Goal: Navigation & Orientation: Find specific page/section

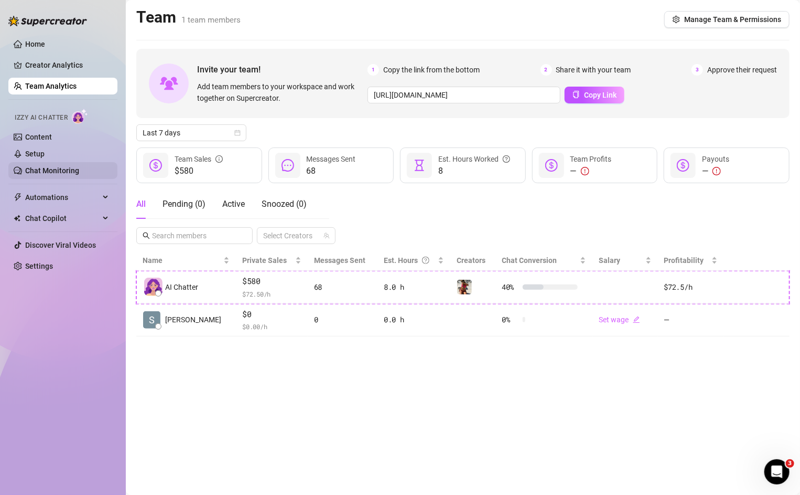
click at [31, 169] on link "Chat Monitoring" at bounding box center [52, 170] width 54 height 8
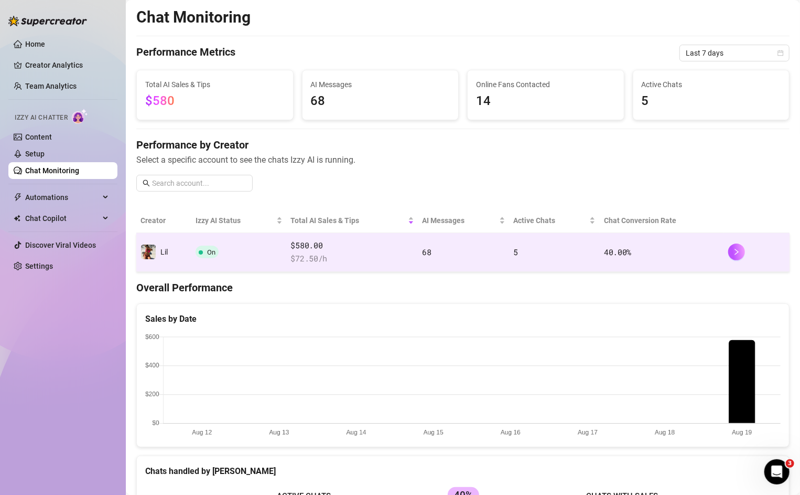
click at [308, 249] on span "$580.00" at bounding box center [352, 245] width 123 height 13
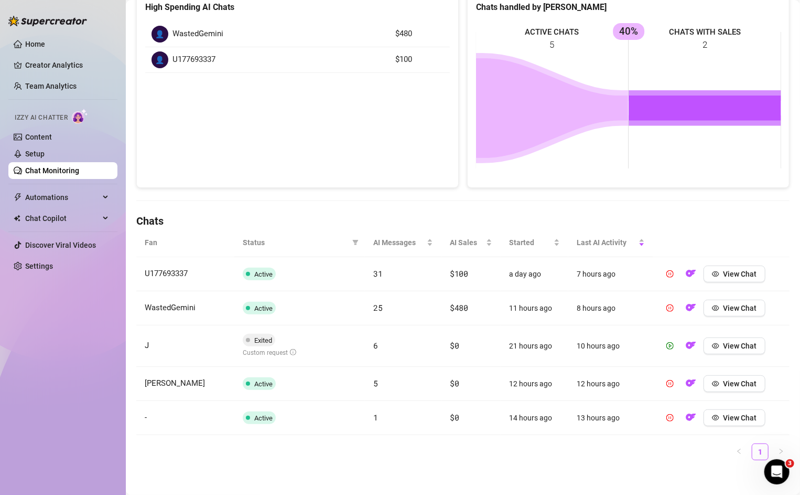
scroll to position [165, 0]
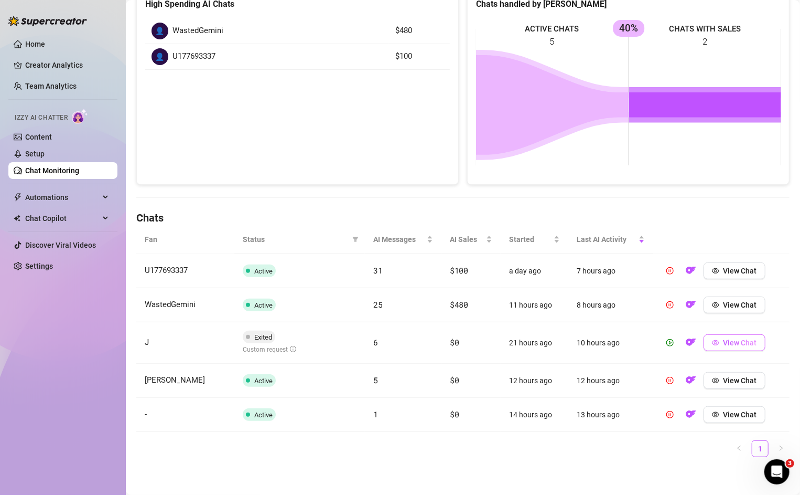
click at [722, 339] on button "View Chat" at bounding box center [735, 342] width 62 height 17
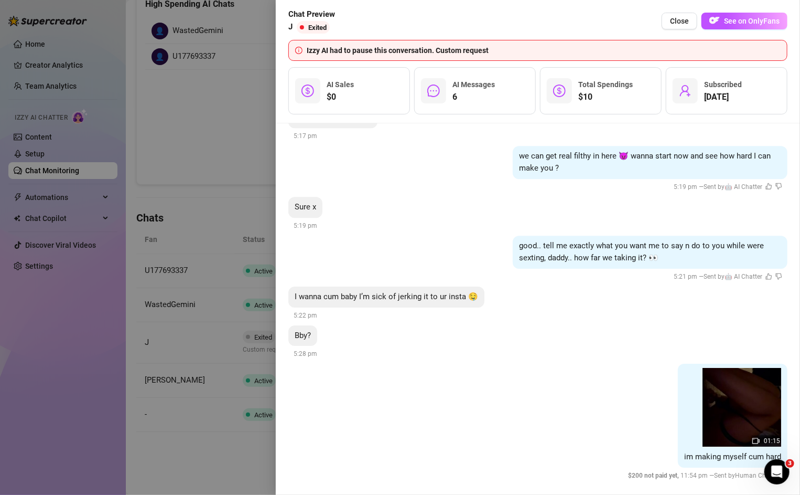
scroll to position [1631, 0]
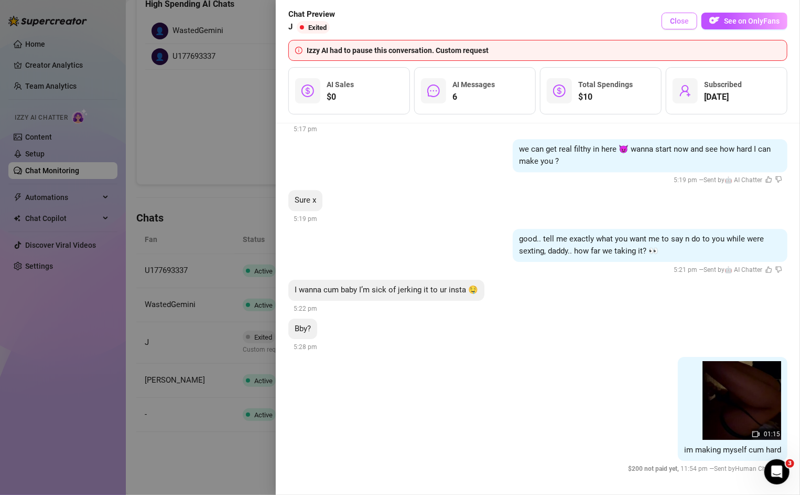
click at [686, 25] on span "Close" at bounding box center [679, 21] width 19 height 8
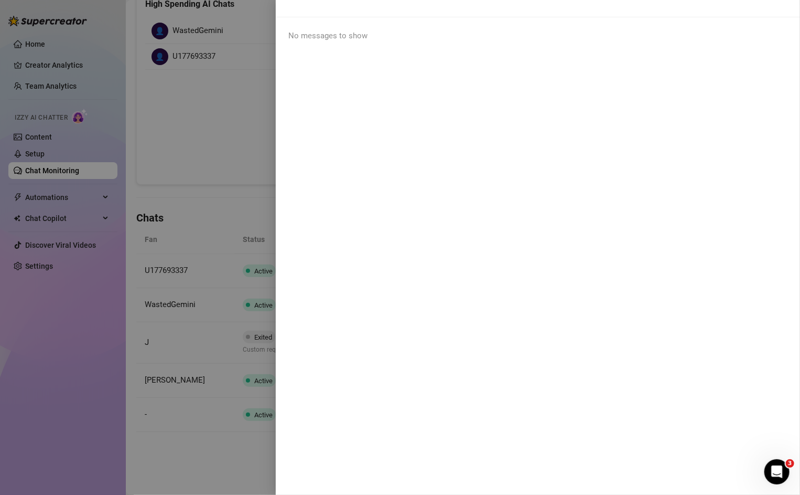
scroll to position [0, 0]
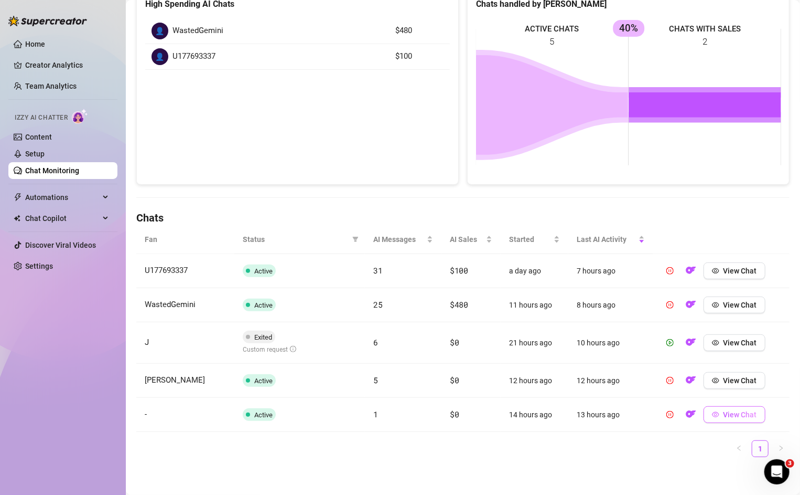
click at [736, 419] on button "View Chat" at bounding box center [735, 414] width 62 height 17
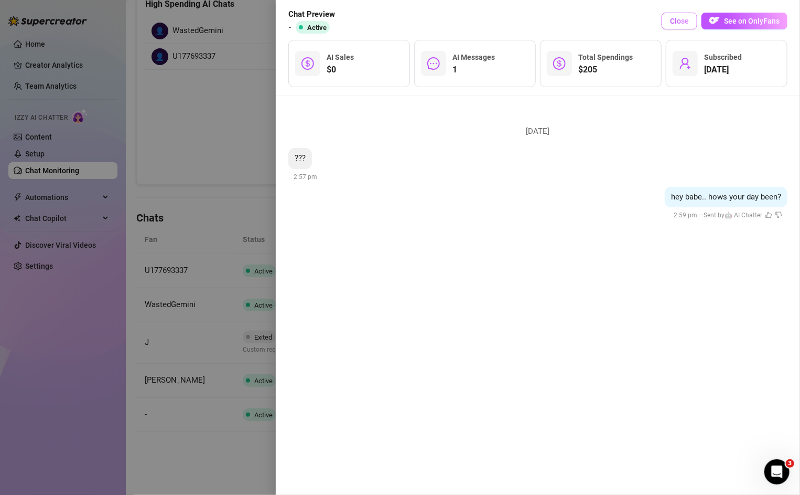
click at [681, 19] on span "Close" at bounding box center [679, 21] width 19 height 8
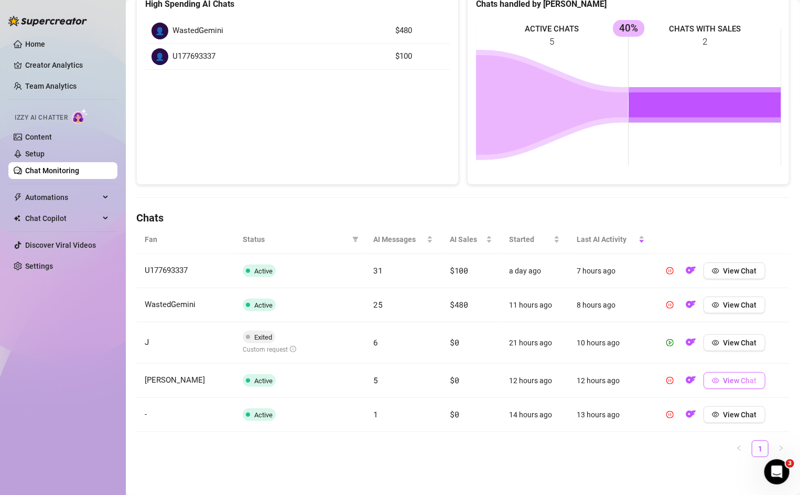
click at [721, 384] on button "View Chat" at bounding box center [735, 380] width 62 height 17
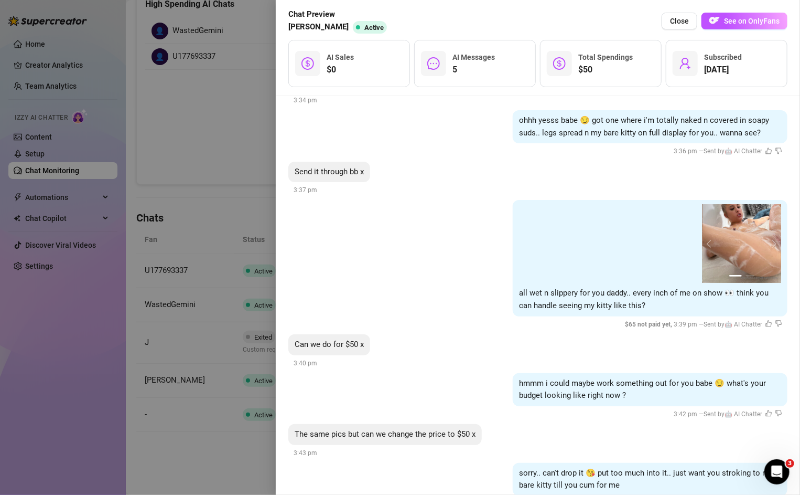
scroll to position [223, 0]
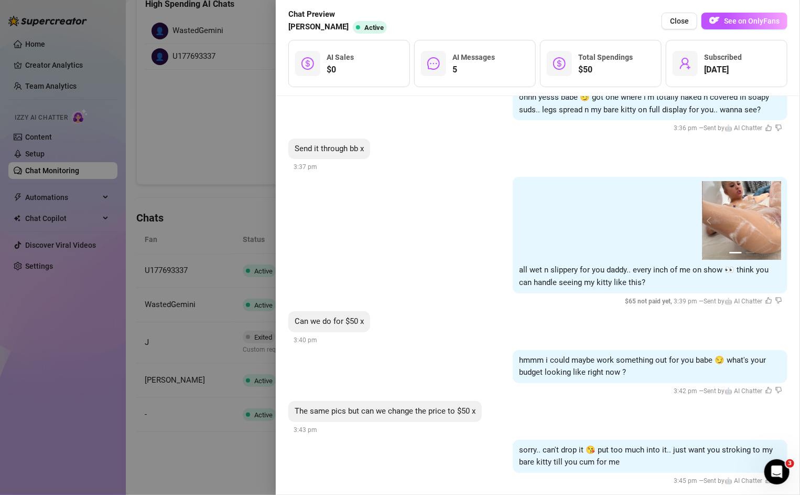
click at [73, 176] on div at bounding box center [400, 247] width 800 height 495
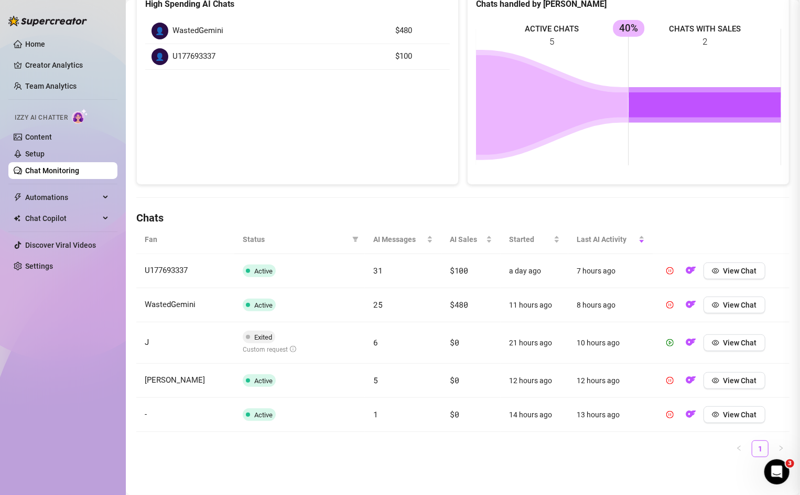
scroll to position [0, 0]
click at [736, 417] on button "View Chat" at bounding box center [735, 414] width 62 height 17
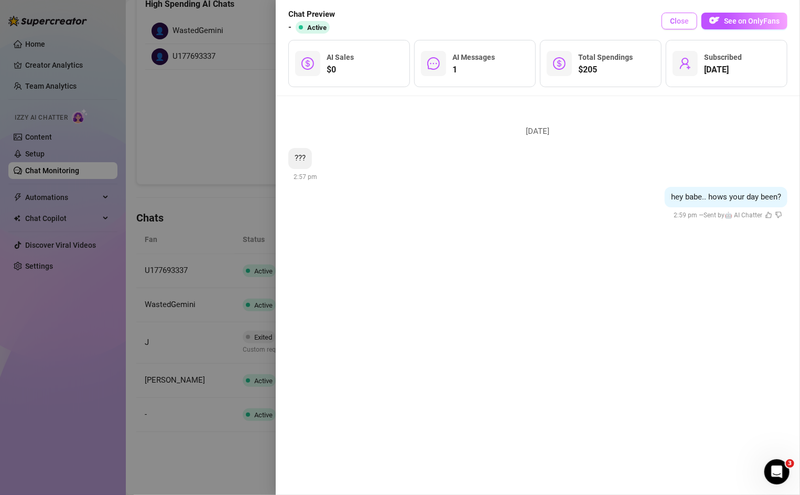
click at [686, 20] on span "Close" at bounding box center [679, 21] width 19 height 8
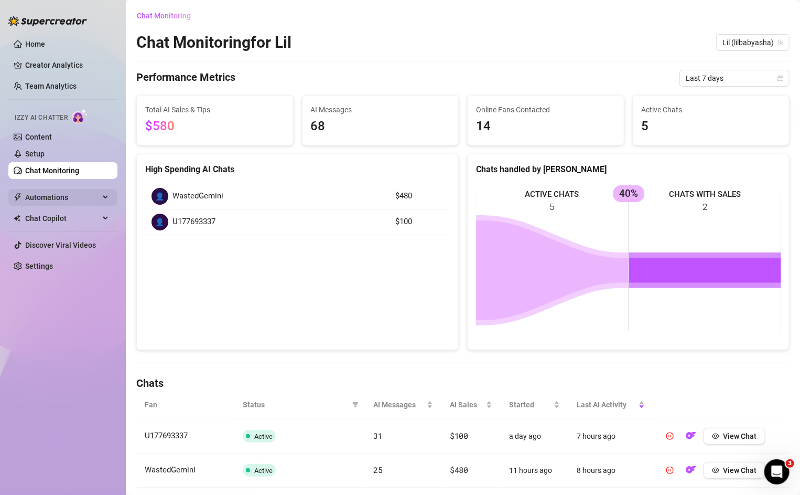
click at [100, 196] on div "Automations" at bounding box center [62, 197] width 109 height 17
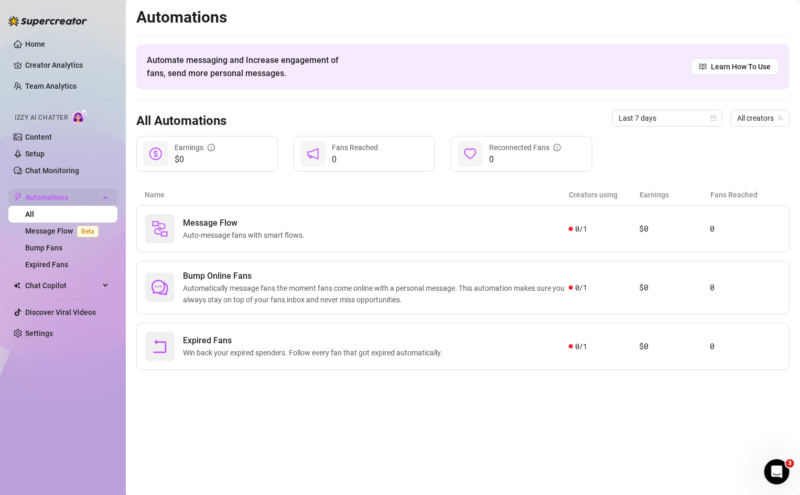
click at [102, 198] on div "Automations" at bounding box center [62, 197] width 109 height 17
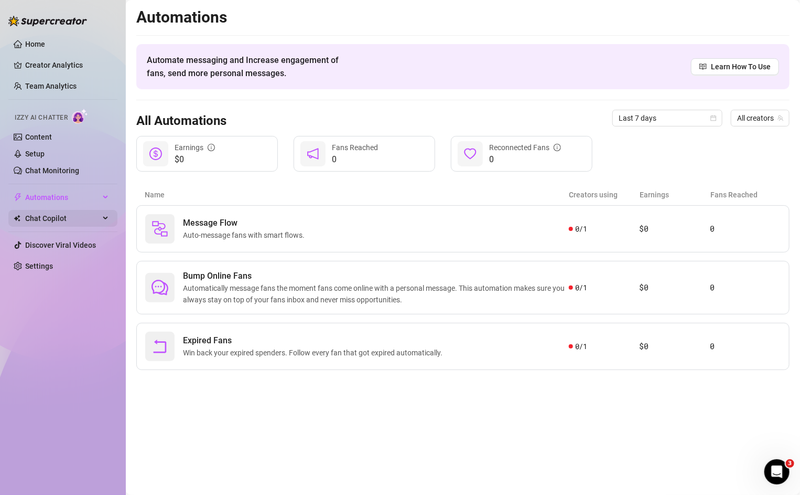
click at [102, 221] on div "Chat Copilot" at bounding box center [62, 218] width 109 height 17
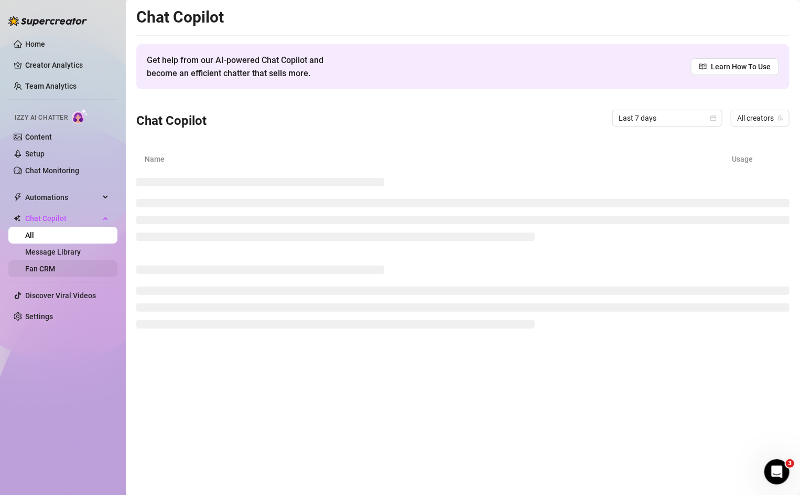
click at [55, 265] on link "Fan CRM" at bounding box center [40, 268] width 30 height 8
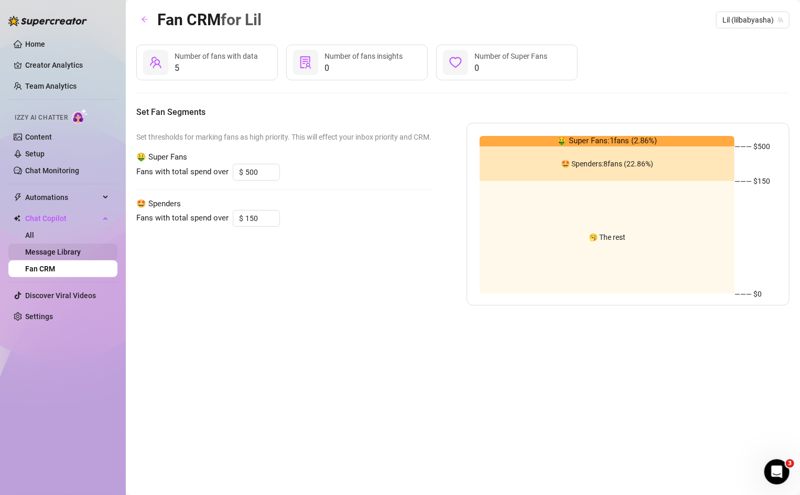
click at [40, 249] on link "Message Library" at bounding box center [53, 252] width 56 height 8
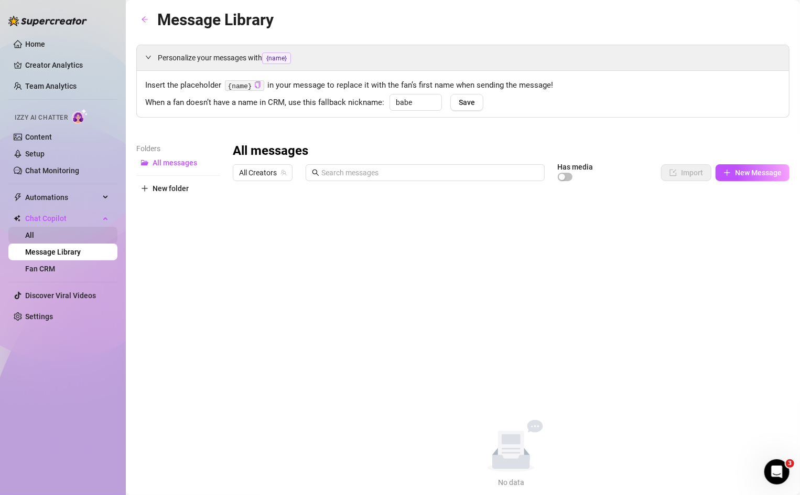
click at [34, 237] on link "All" at bounding box center [29, 235] width 9 height 8
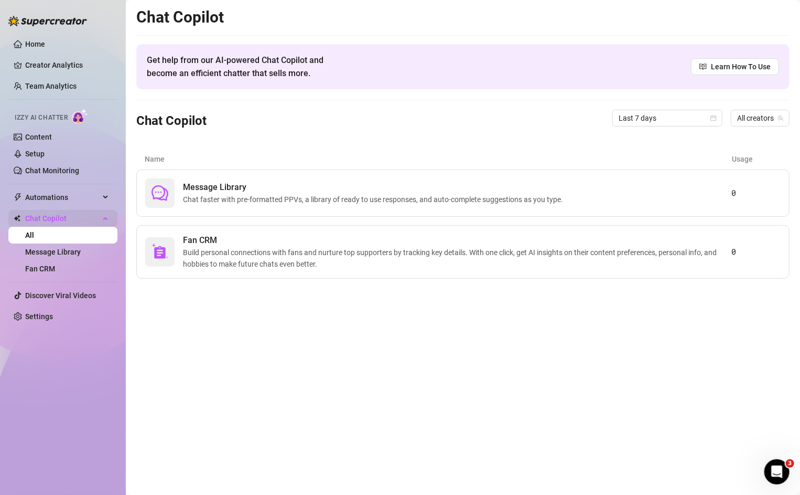
click at [39, 218] on span "Chat Copilot" at bounding box center [62, 218] width 74 height 17
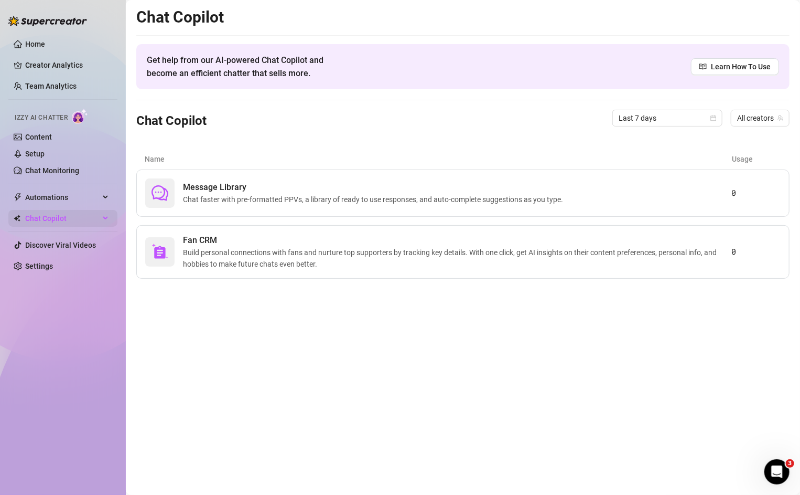
click at [39, 217] on span "Chat Copilot" at bounding box center [62, 218] width 74 height 17
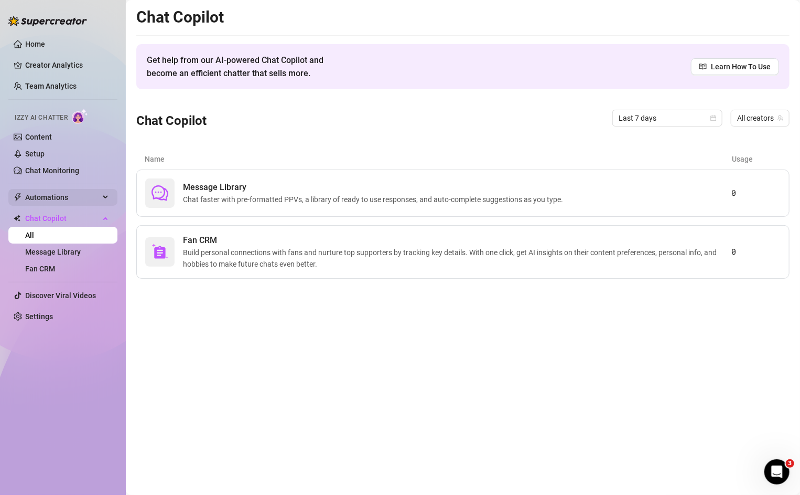
click at [41, 195] on span "Automations" at bounding box center [62, 197] width 74 height 17
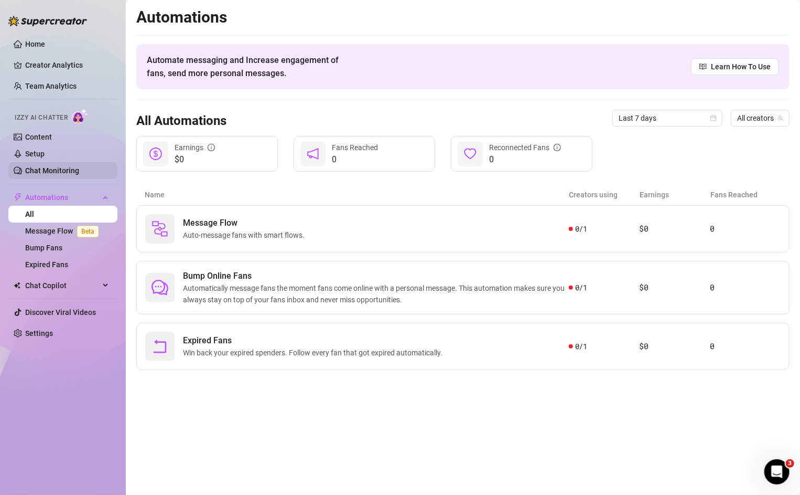
click at [44, 167] on link "Chat Monitoring" at bounding box center [52, 170] width 54 height 8
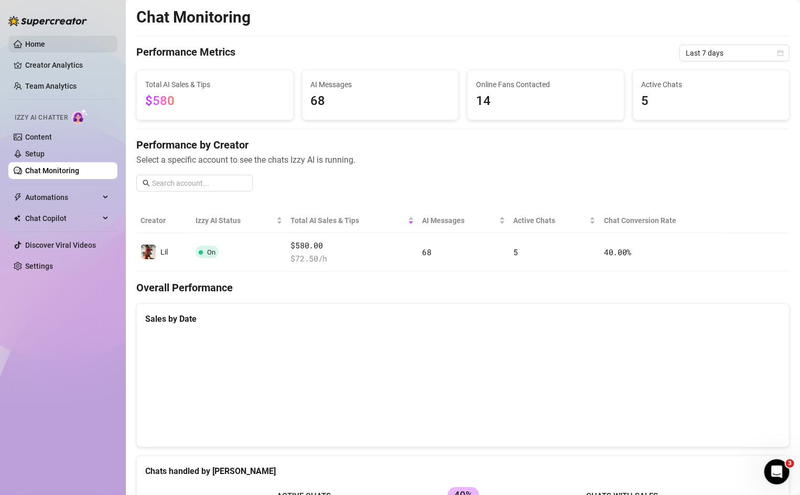
click at [36, 40] on link "Home" at bounding box center [35, 44] width 20 height 8
